Goal: Task Accomplishment & Management: Manage account settings

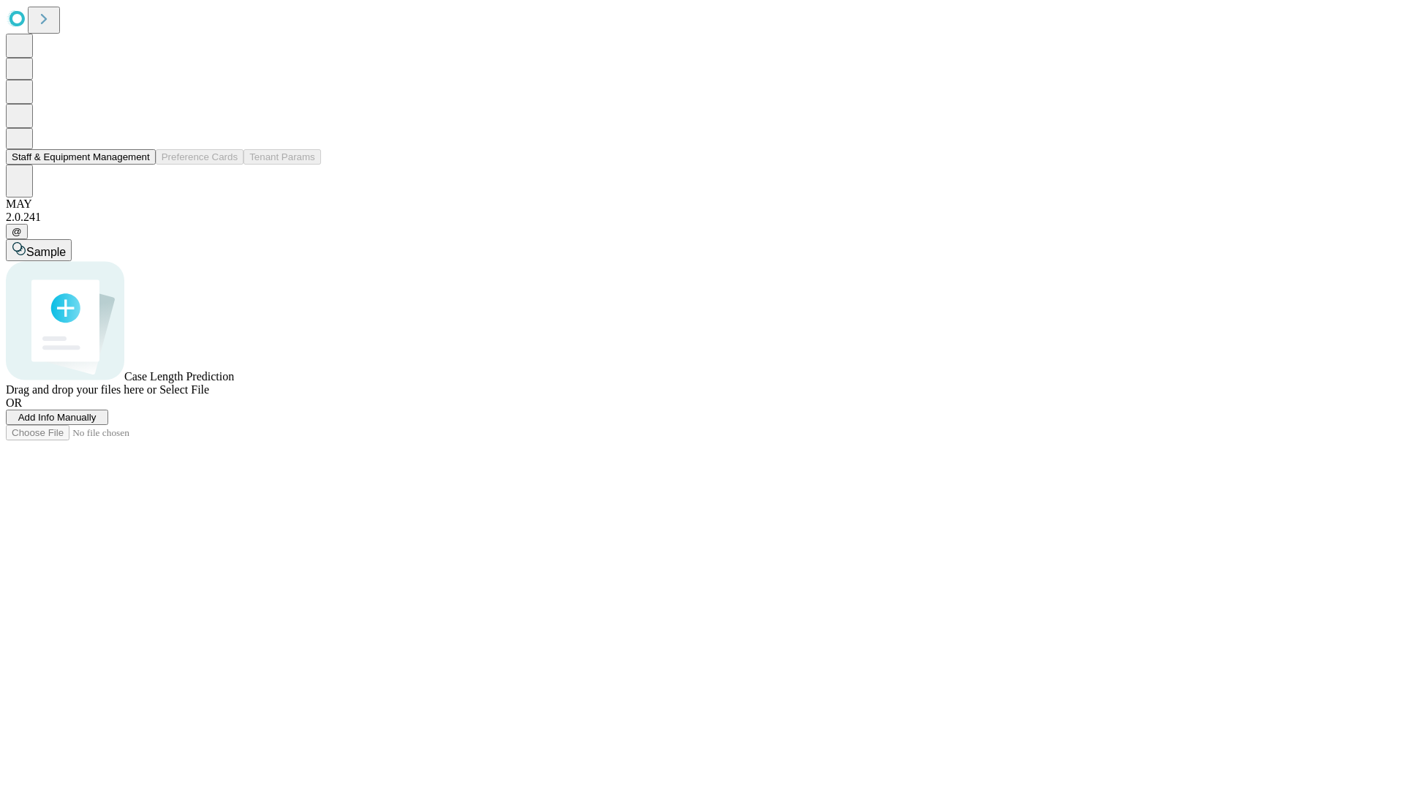
click at [140, 165] on button "Staff & Equipment Management" at bounding box center [81, 156] width 150 height 15
